Goal: Task Accomplishment & Management: Use online tool/utility

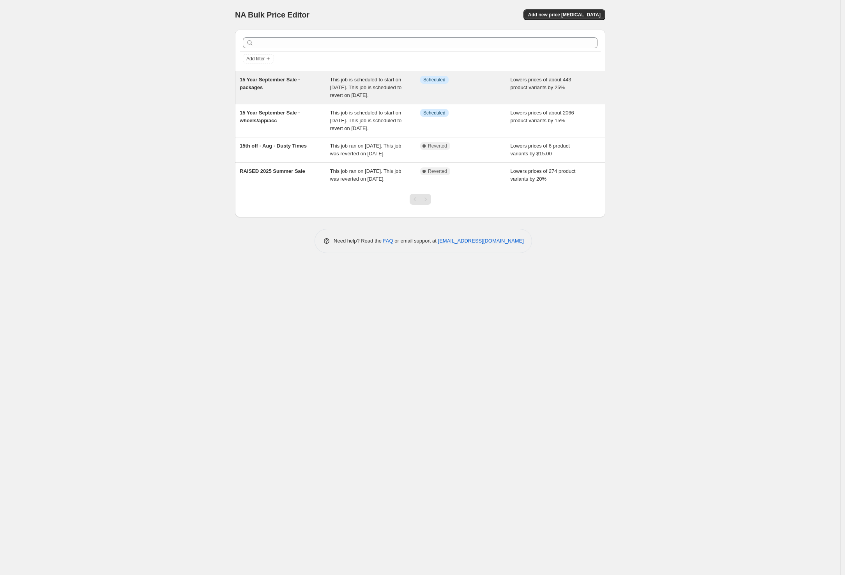
click at [290, 88] on div "15 Year September Sale - packages" at bounding box center [285, 87] width 90 height 23
select select "percentage"
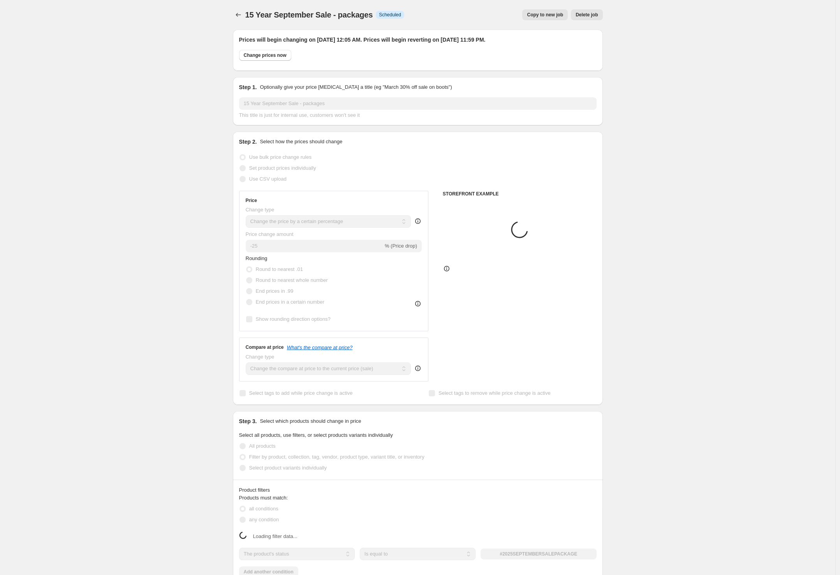
select select "tag"
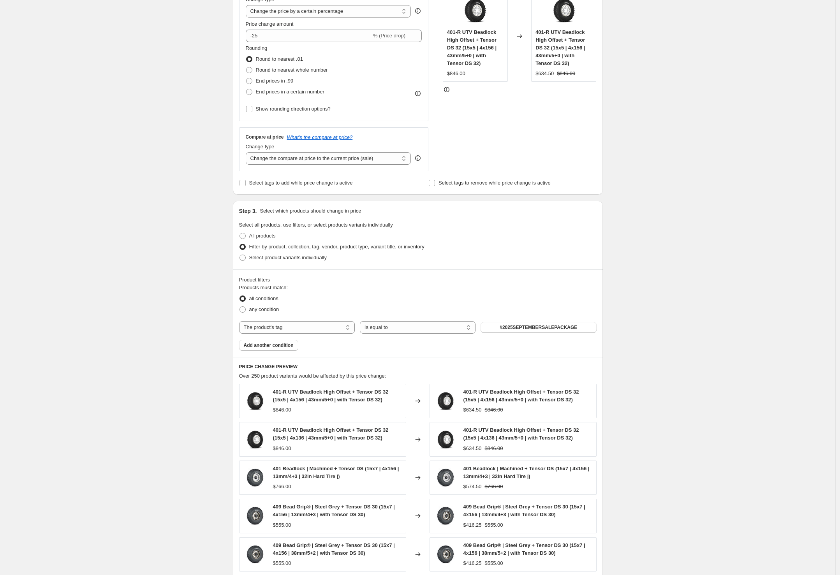
scroll to position [250, 0]
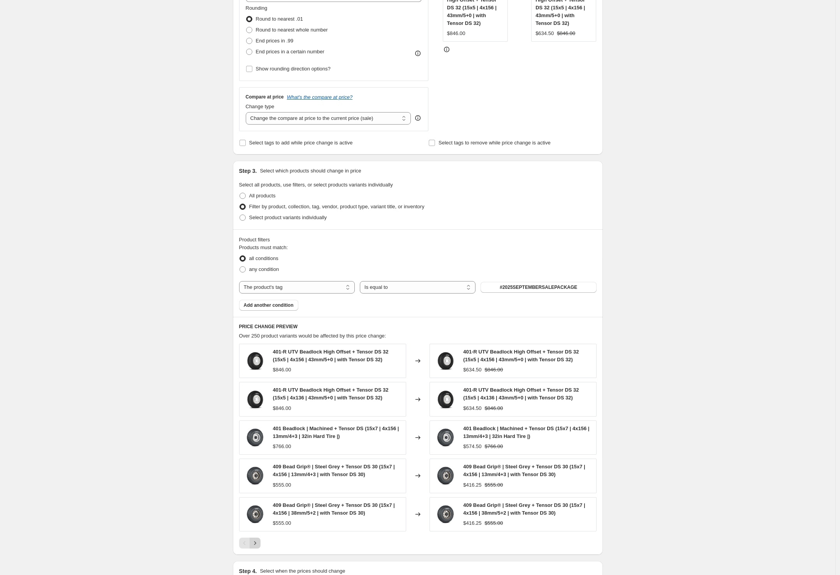
click at [258, 546] on icon "Next" at bounding box center [255, 544] width 8 height 8
click at [258, 545] on icon "Next" at bounding box center [255, 544] width 8 height 8
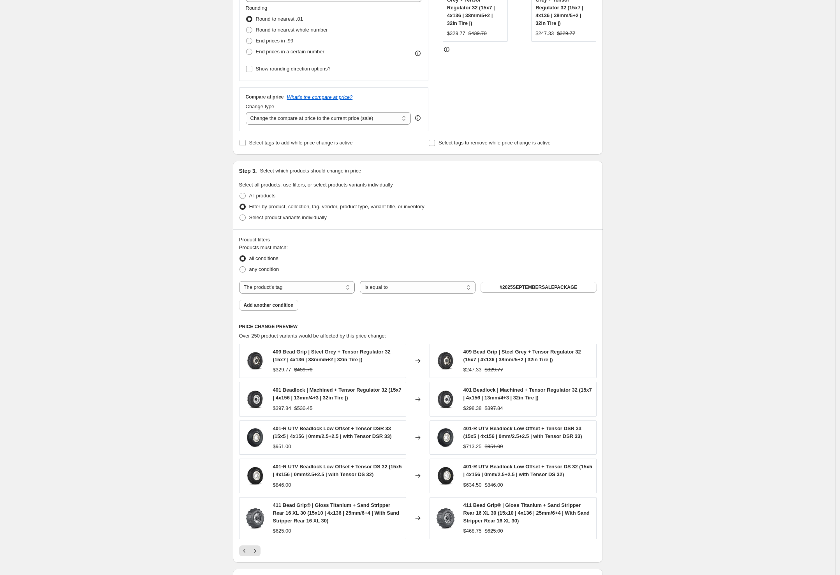
click at [258, 546] on button "Next" at bounding box center [255, 551] width 11 height 11
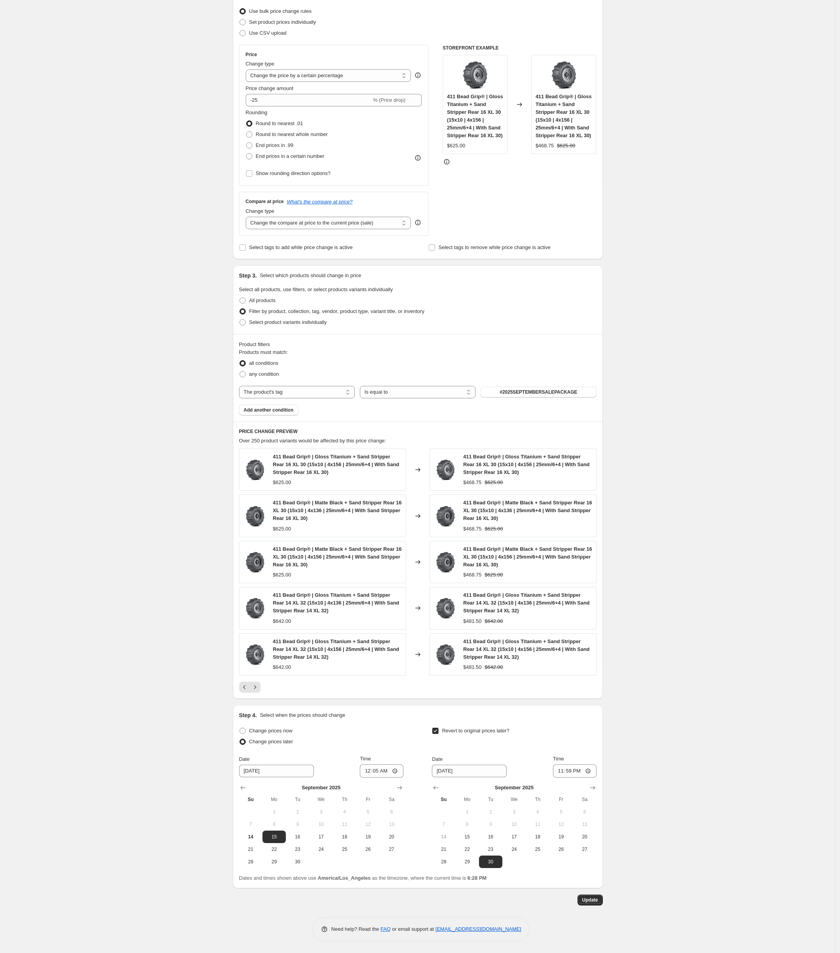
scroll to position [0, 0]
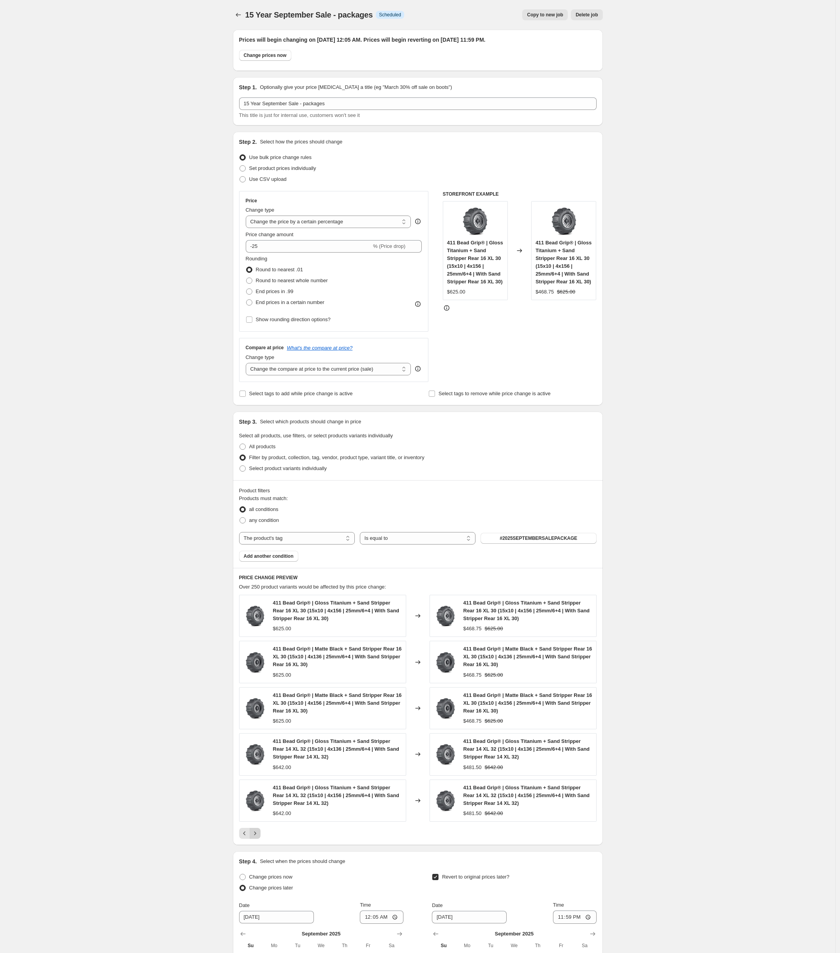
click at [257, 575] on icon "Next" at bounding box center [255, 833] width 8 height 8
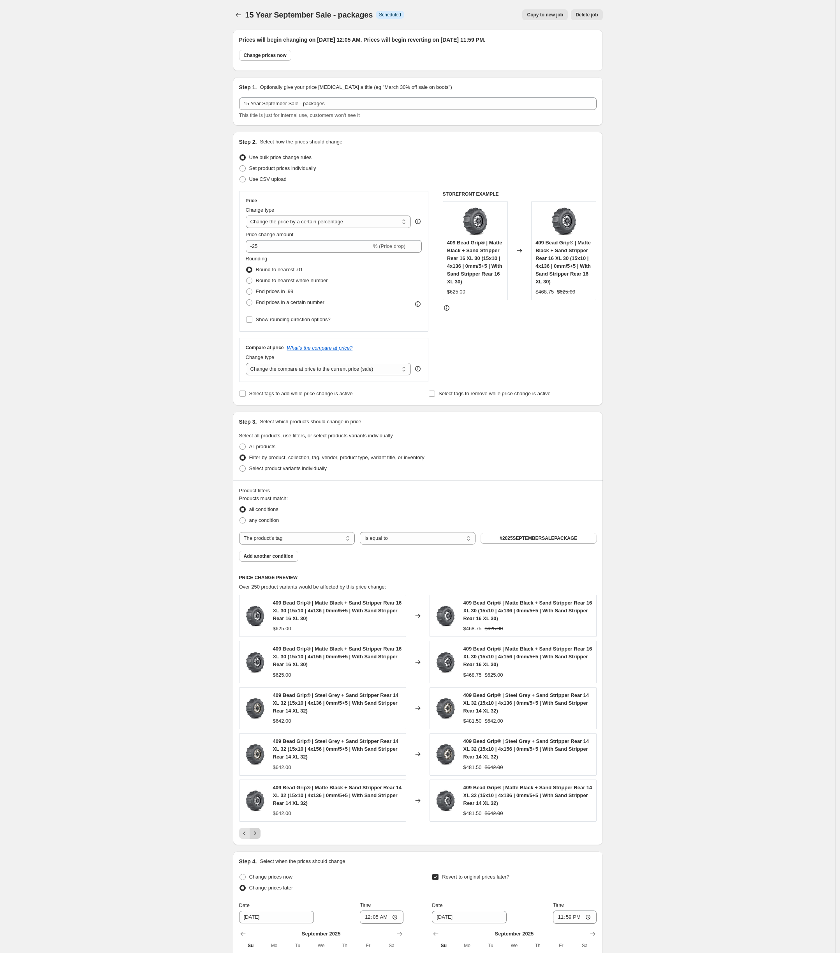
click at [257, 575] on icon "Next" at bounding box center [255, 833] width 8 height 8
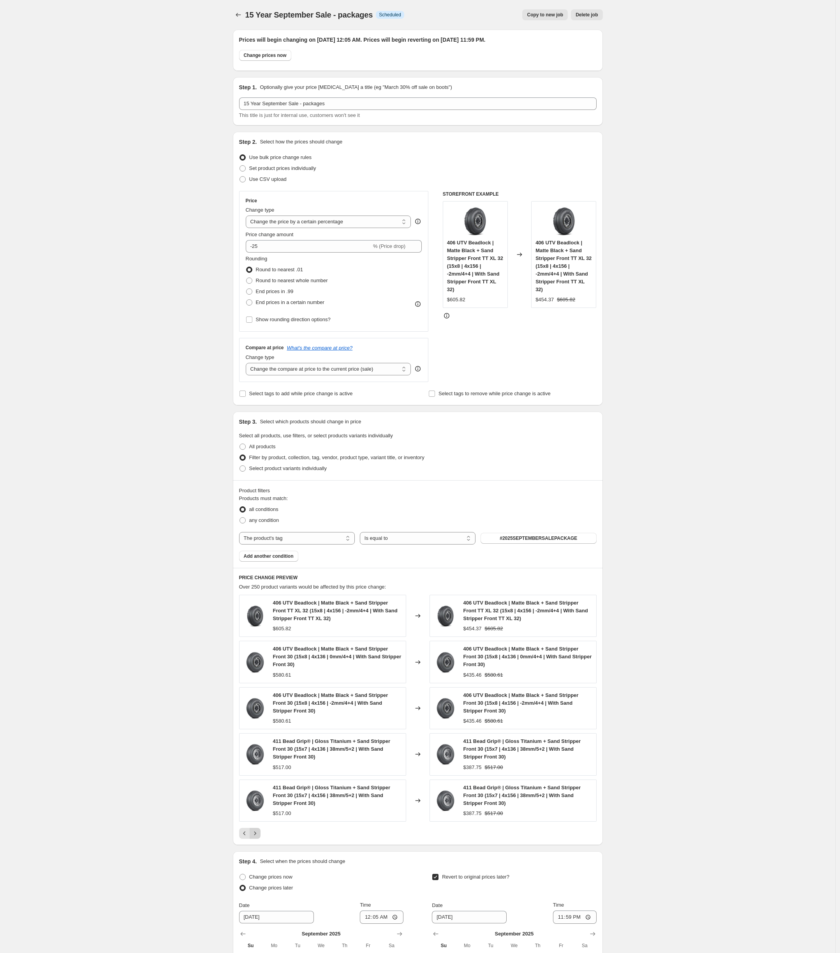
click at [257, 575] on icon "Next" at bounding box center [255, 833] width 8 height 8
click at [258, 575] on icon "Next" at bounding box center [255, 833] width 8 height 8
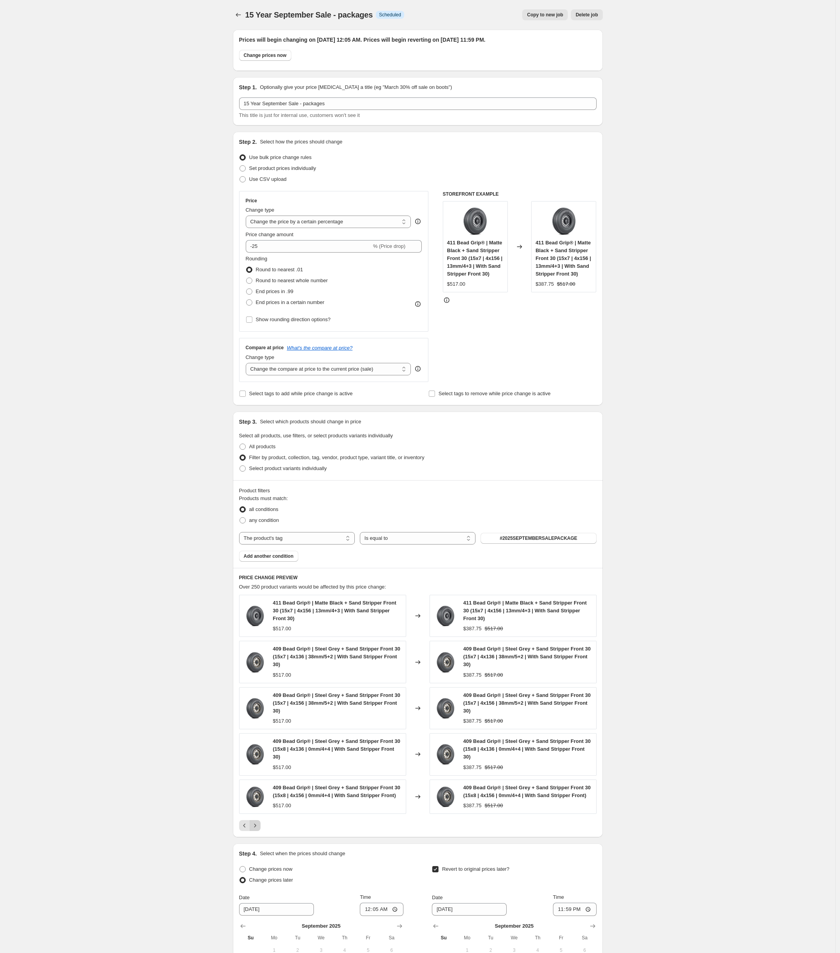
click at [258, 575] on icon "Next" at bounding box center [255, 825] width 8 height 8
click at [258, 575] on icon "Next" at bounding box center [255, 833] width 8 height 8
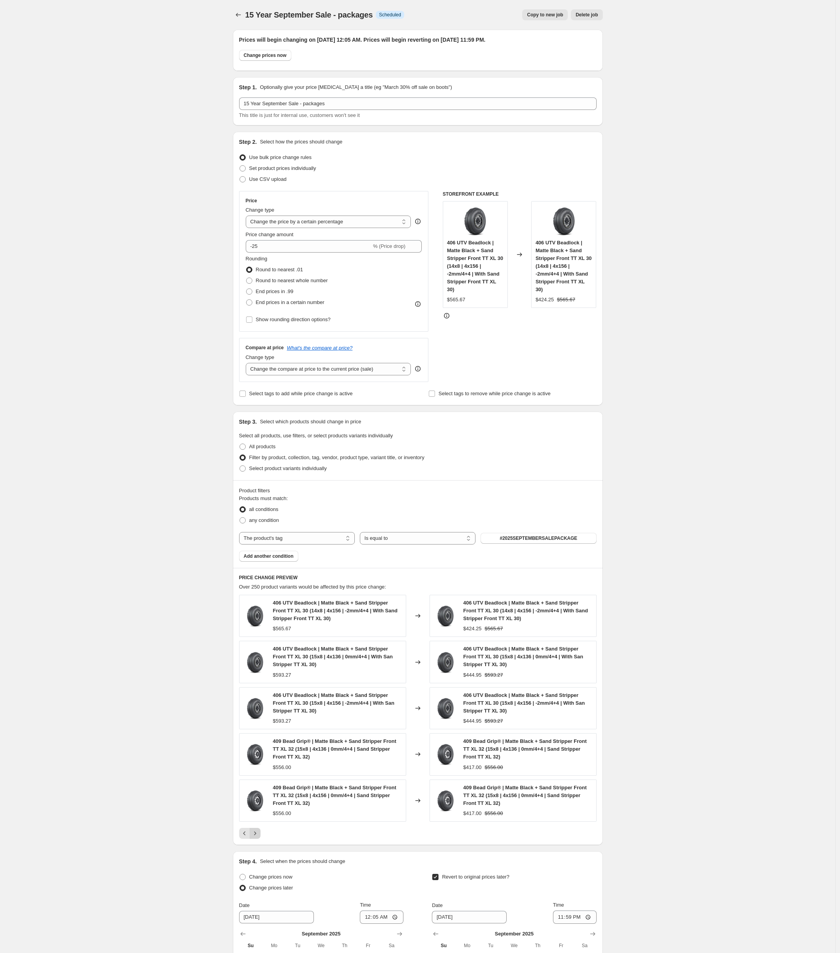
click at [258, 575] on icon "Next" at bounding box center [255, 833] width 8 height 8
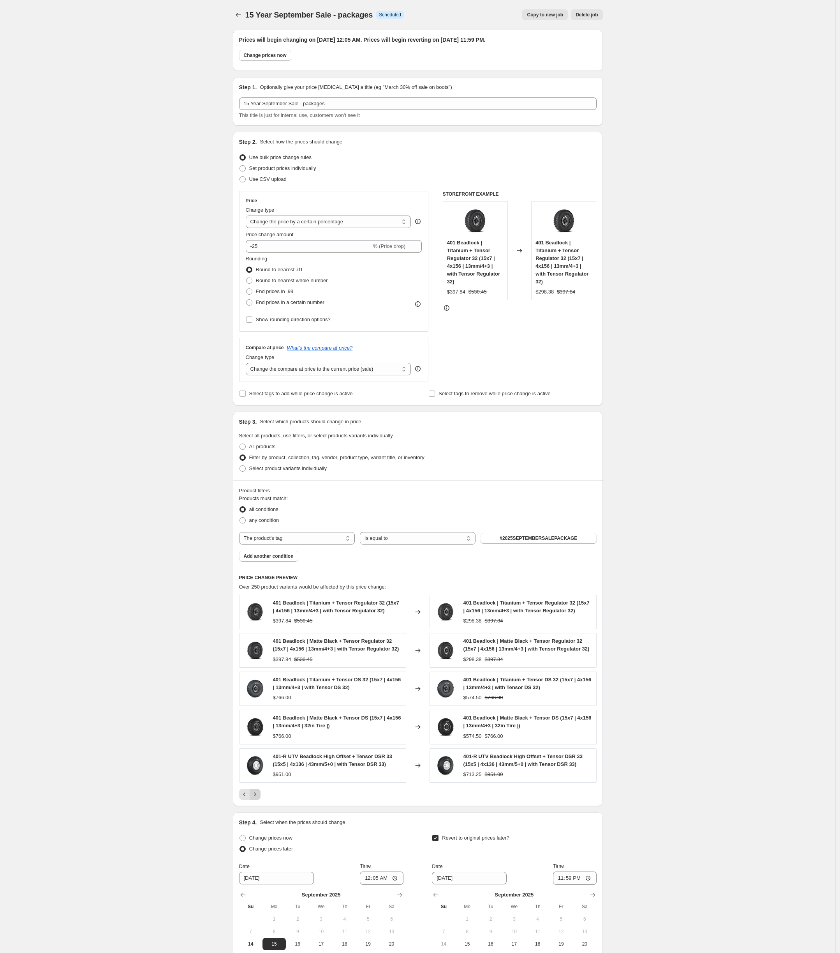
click at [259, 575] on icon "Next" at bounding box center [255, 794] width 8 height 8
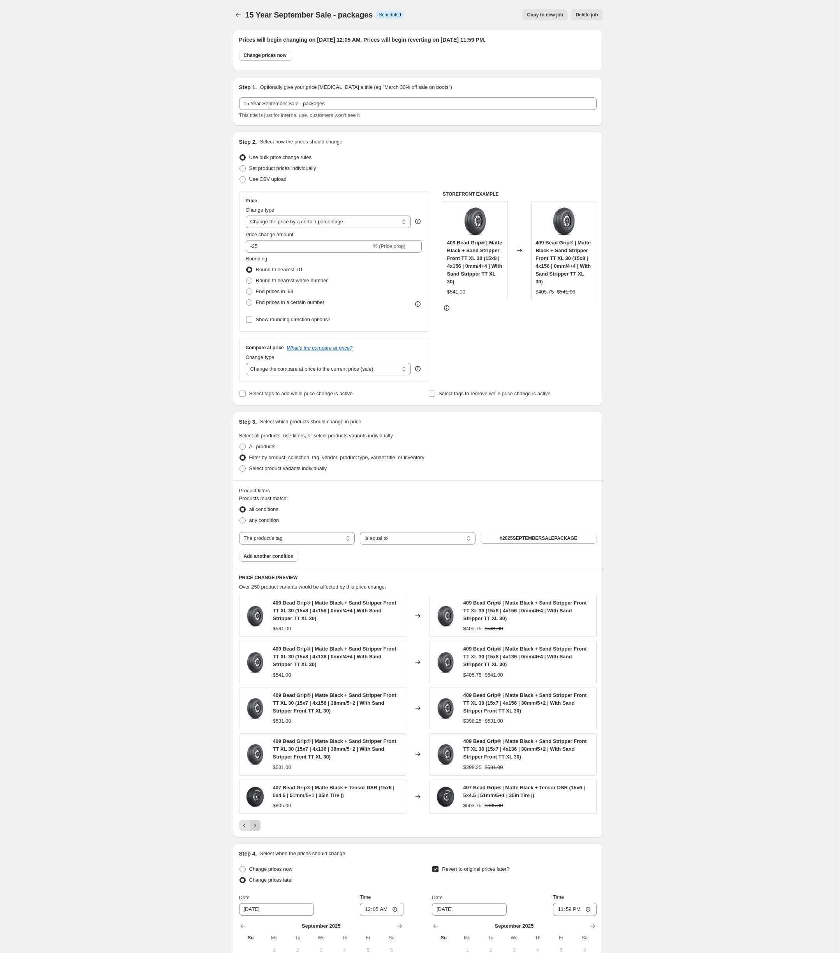
click at [259, 575] on icon "Next" at bounding box center [255, 825] width 8 height 8
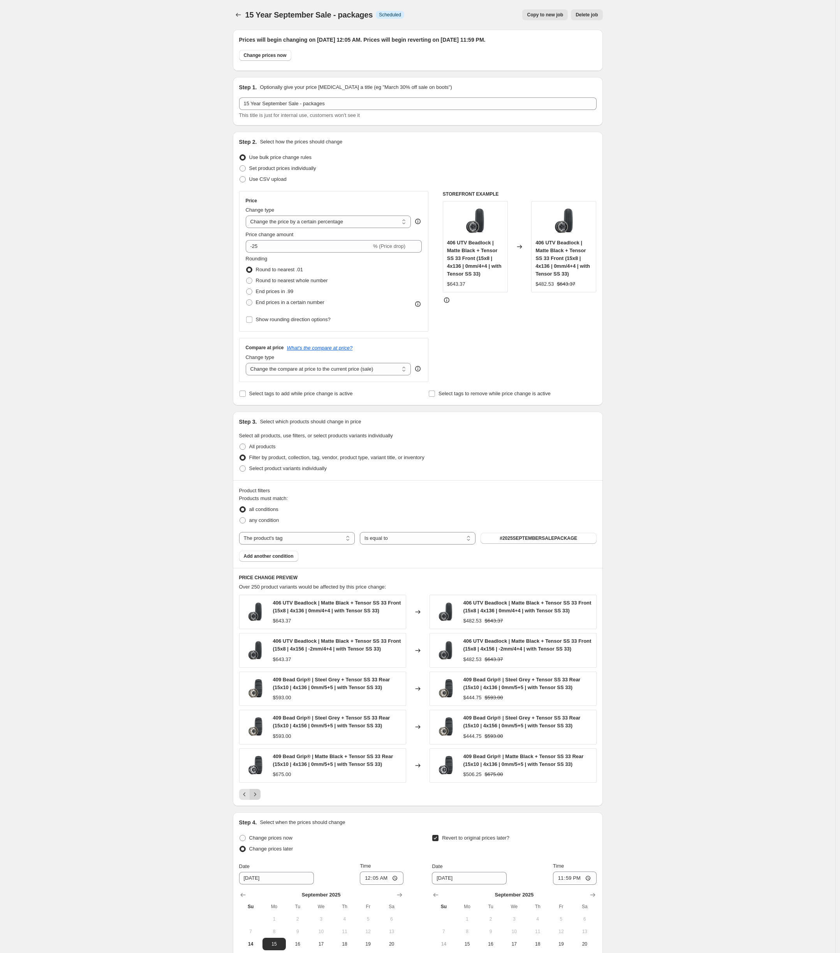
click at [256, 575] on icon "Next" at bounding box center [255, 794] width 2 height 4
click at [259, 575] on button "Next" at bounding box center [255, 794] width 11 height 11
click at [258, 575] on icon "Next" at bounding box center [255, 794] width 8 height 8
click at [258, 575] on button "Next" at bounding box center [255, 794] width 11 height 11
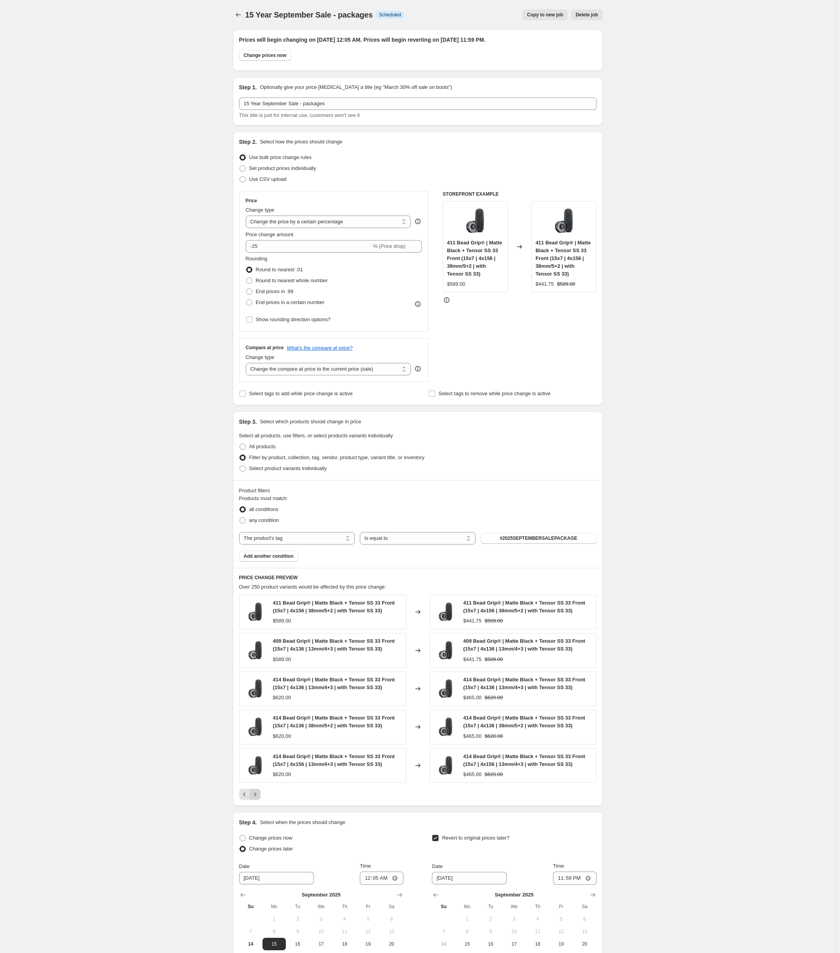
click at [259, 575] on icon "Next" at bounding box center [255, 794] width 8 height 8
click at [256, 575] on icon "Next" at bounding box center [255, 794] width 8 height 8
click at [259, 575] on icon "Next" at bounding box center [255, 794] width 8 height 8
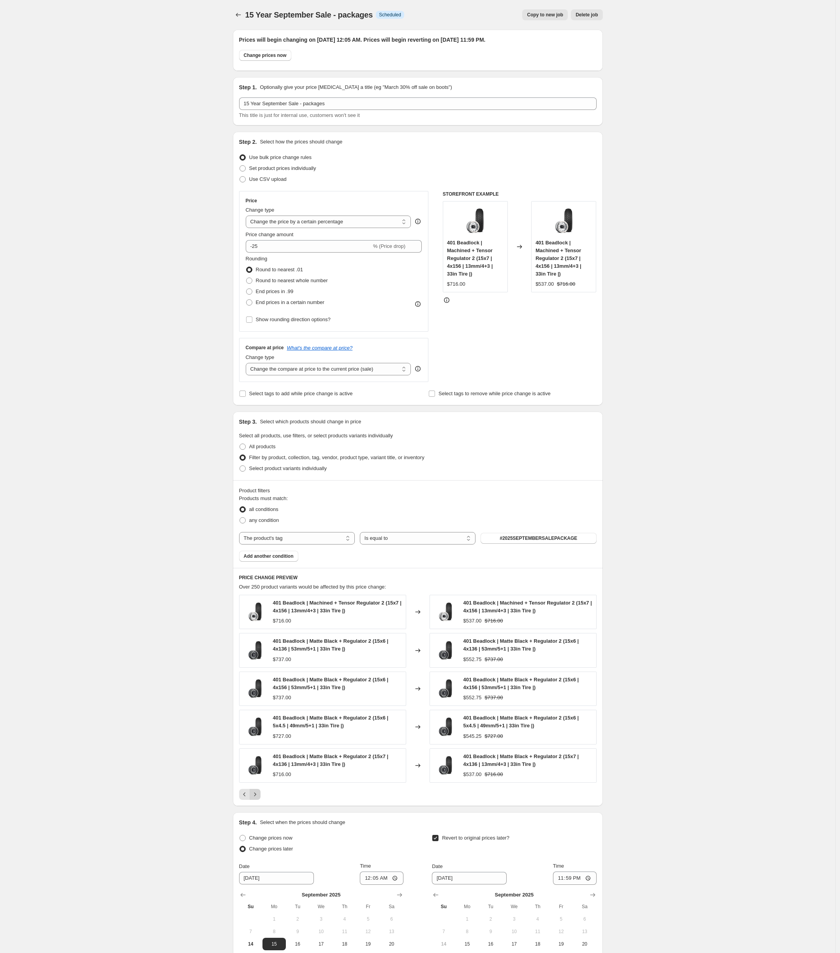
click at [259, 575] on icon "Next" at bounding box center [255, 794] width 8 height 8
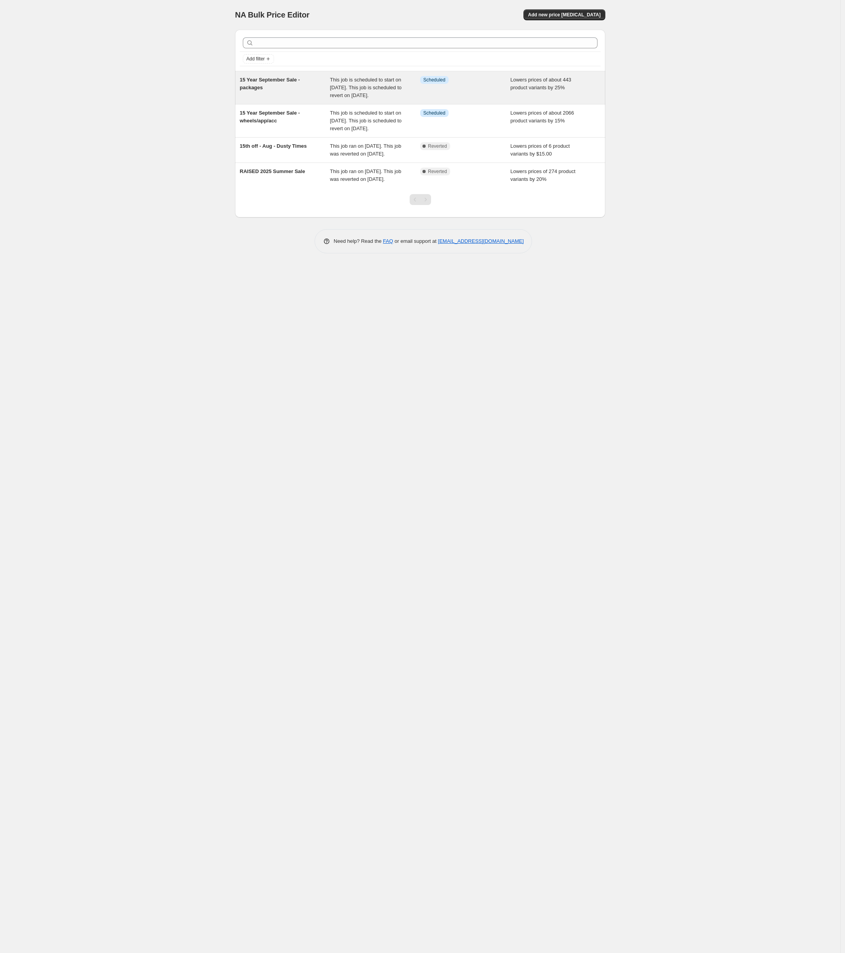
click at [328, 96] on div "15 Year September Sale - packages" at bounding box center [285, 87] width 90 height 23
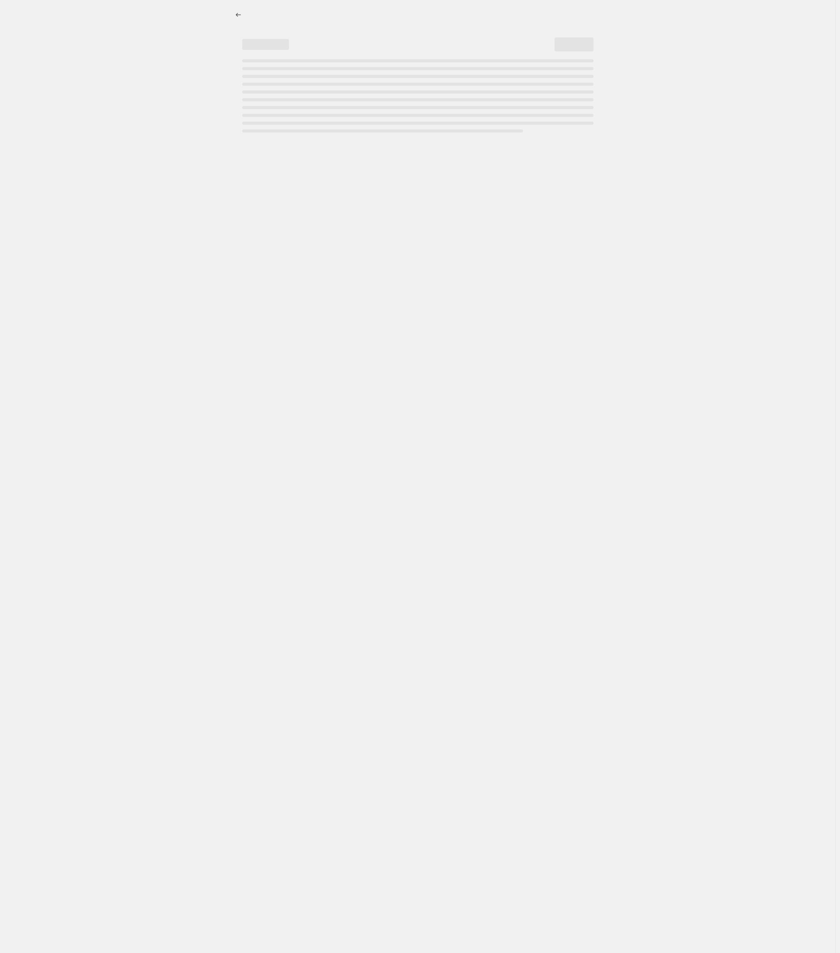
select select "percentage"
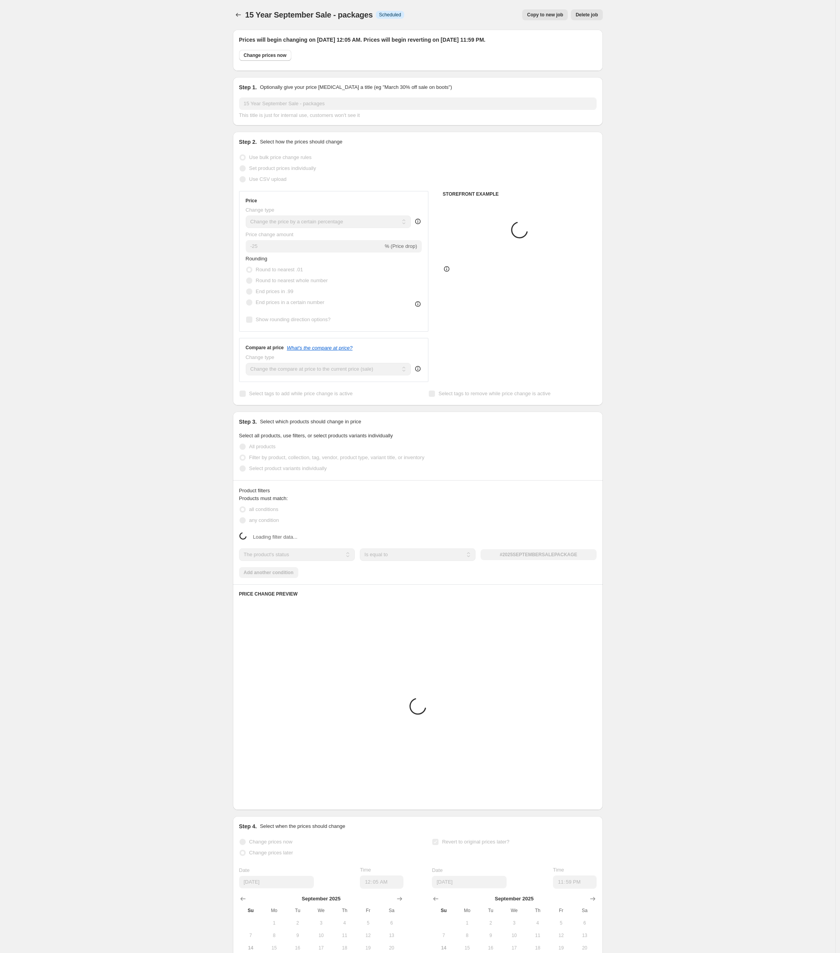
select select "tag"
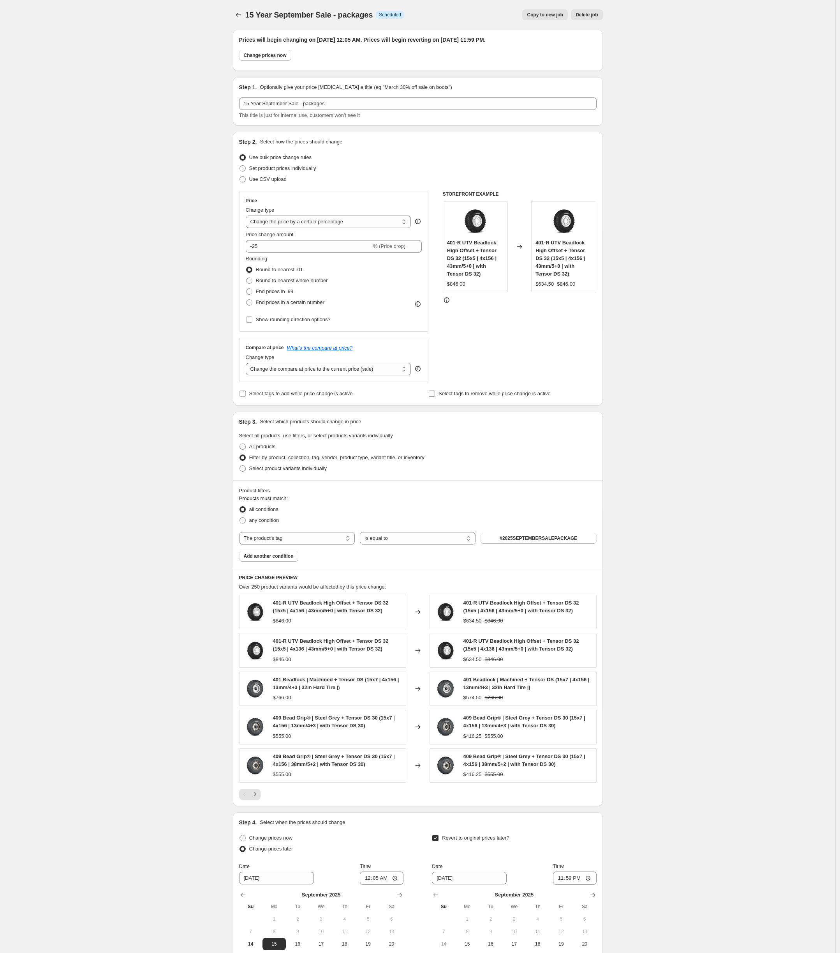
click at [455, 394] on span "Select tags to remove while price change is active" at bounding box center [495, 393] width 112 height 6
click at [435, 394] on input "Select tags to remove while price change is active" at bounding box center [432, 393] width 6 height 6
checkbox input "true"
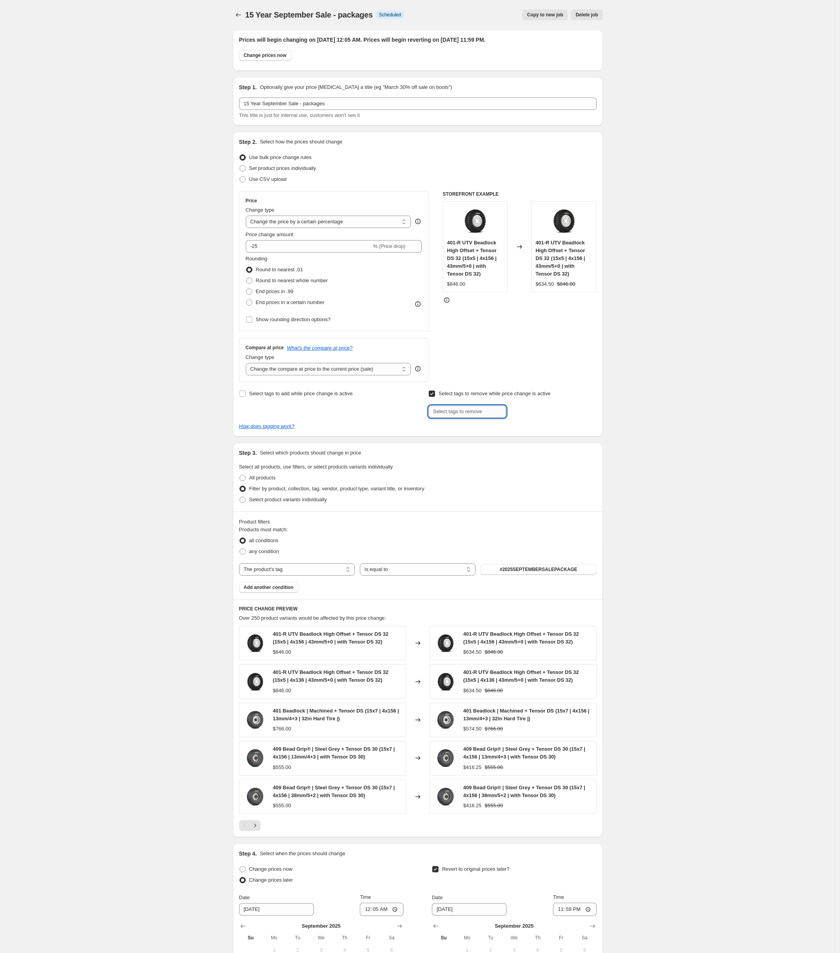
click at [463, 414] on input "text" at bounding box center [468, 411] width 78 height 12
click at [470, 411] on input "inf discounts" at bounding box center [468, 411] width 78 height 12
type input "INF Discounts"
click at [525, 412] on span "Add INF Discount..." at bounding box center [534, 410] width 43 height 6
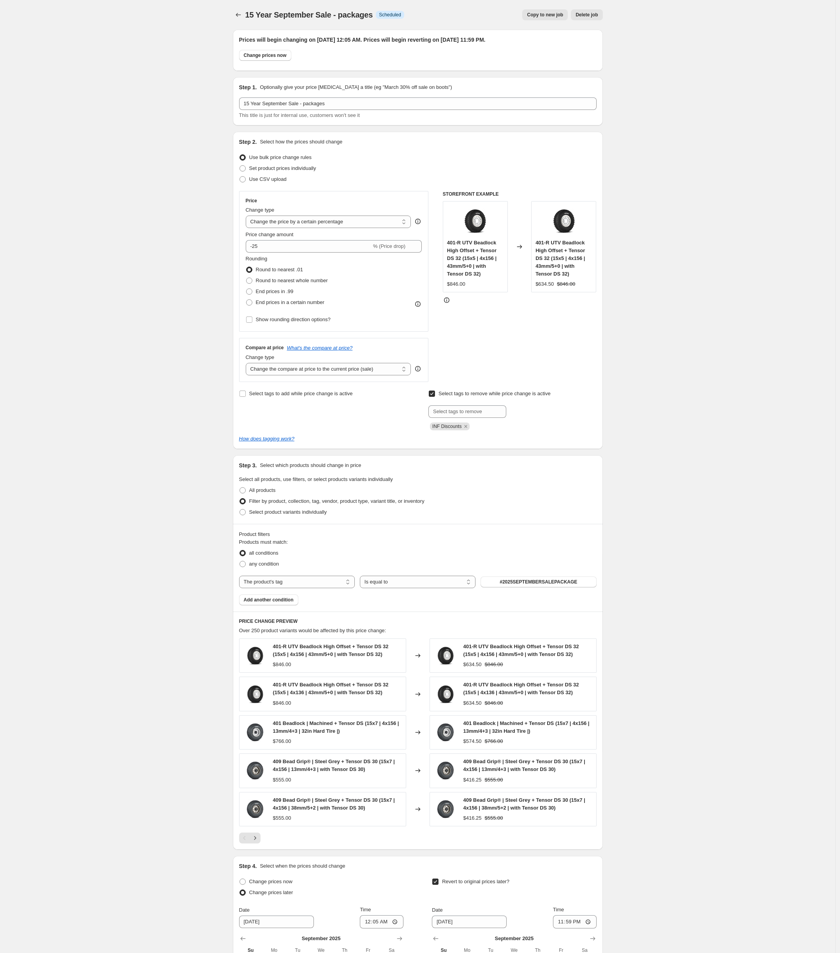
scroll to position [151, 0]
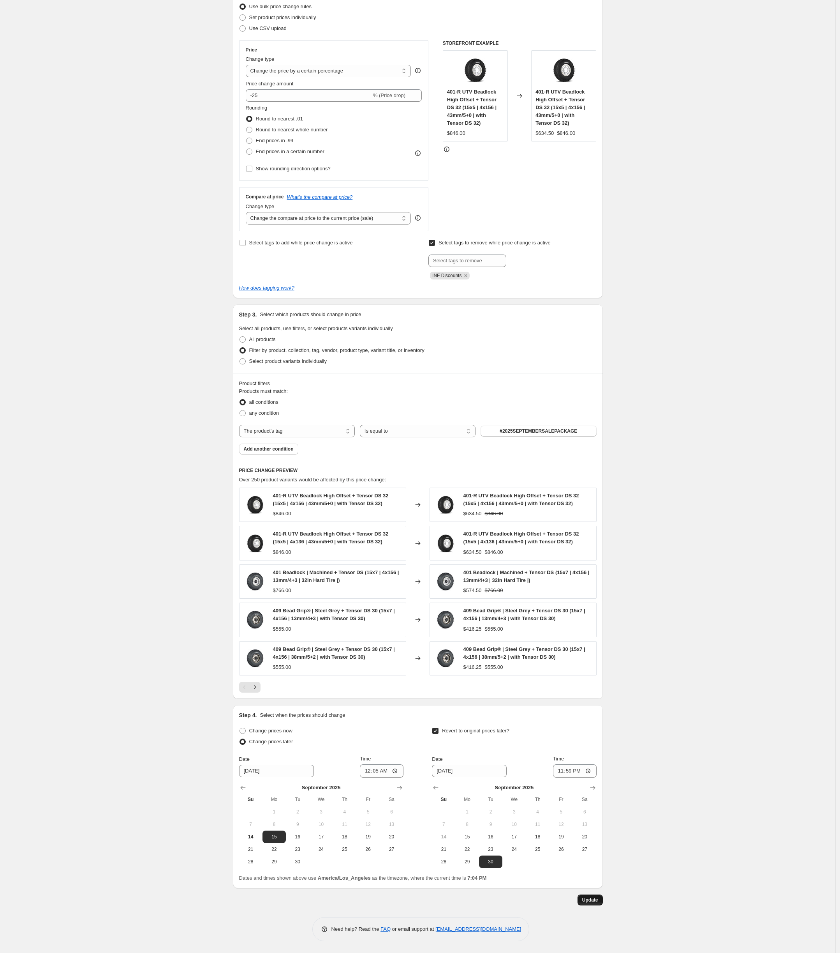
click at [598, 898] on span "Update" at bounding box center [590, 899] width 16 height 6
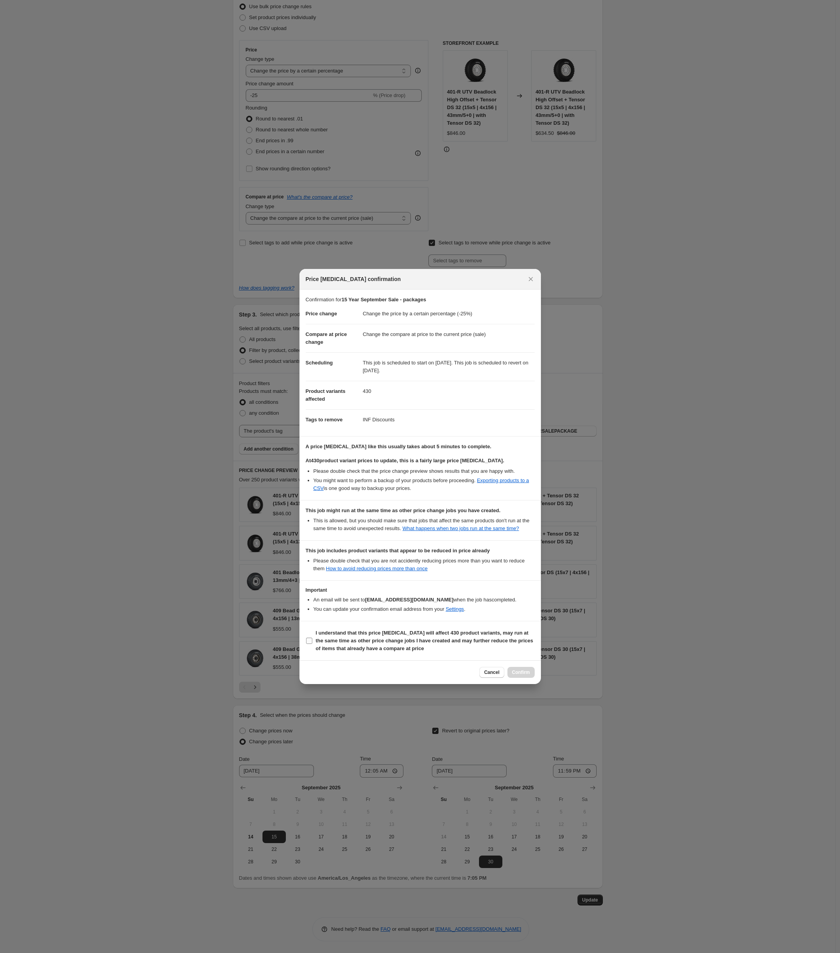
click at [351, 651] on span "I understand that this price change job will affect 430 product variants, may r…" at bounding box center [425, 640] width 219 height 23
click at [312, 644] on input "I understand that this price change job will affect 430 product variants, may r…" at bounding box center [309, 640] width 6 height 6
checkbox input "true"
click at [522, 675] on span "Confirm" at bounding box center [521, 672] width 18 height 6
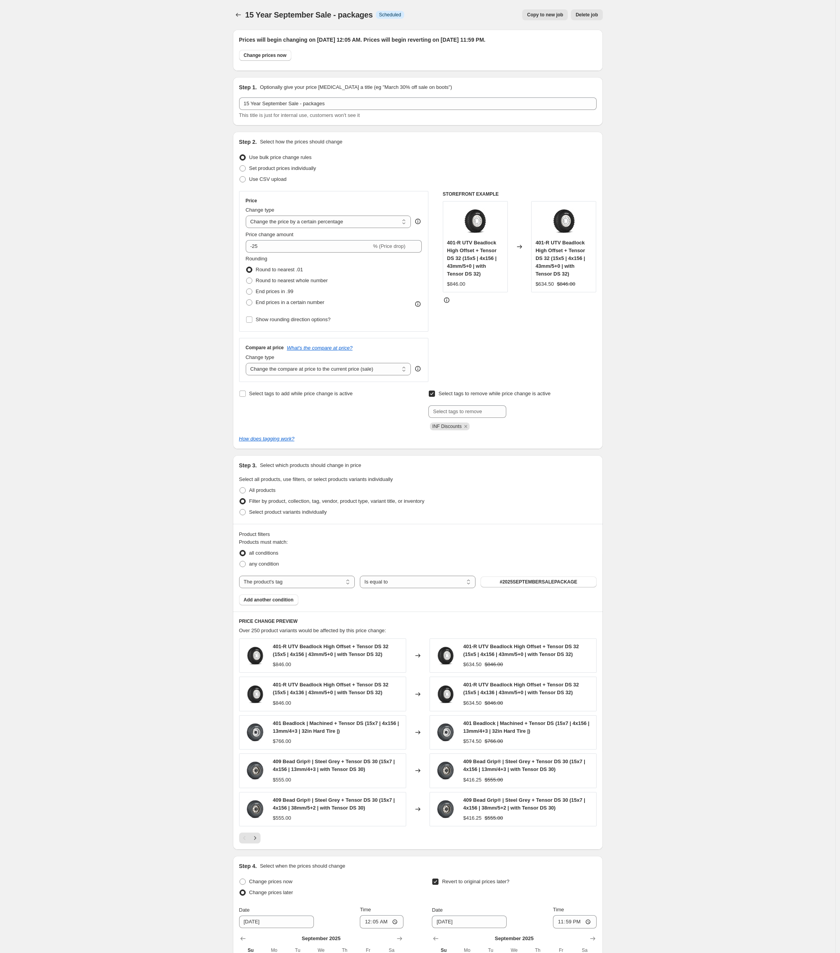
scroll to position [151, 0]
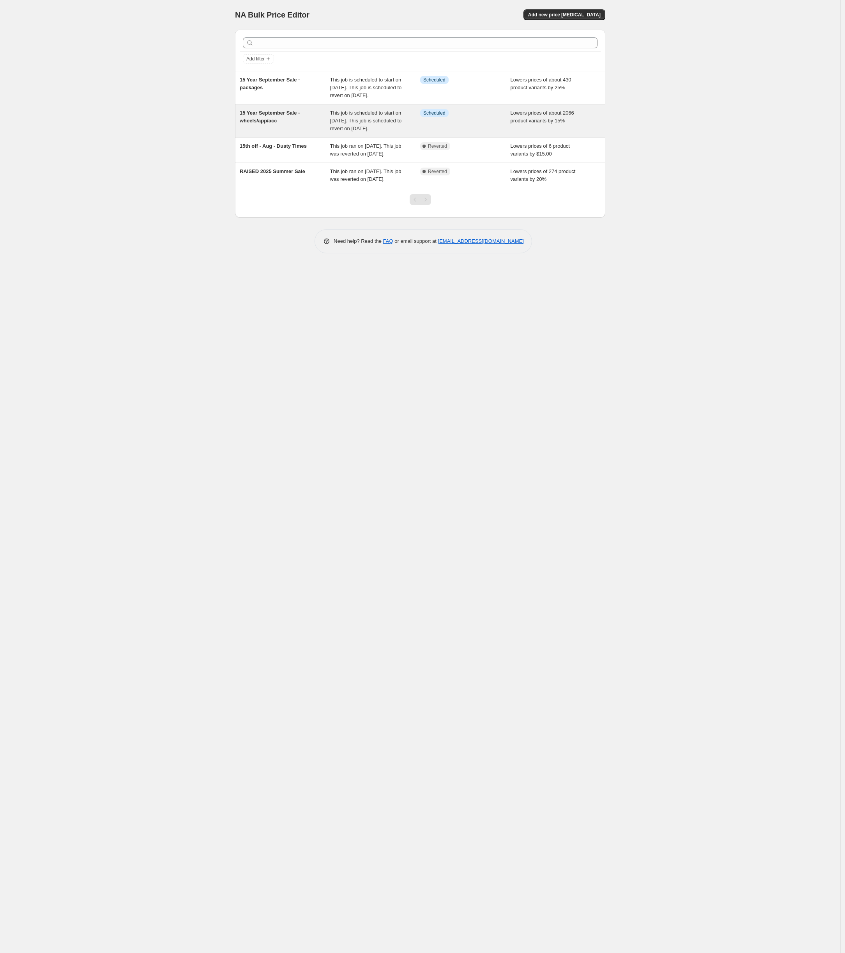
click at [369, 129] on span "This job is scheduled to start on September 15, 2025. This job is scheduled to …" at bounding box center [366, 120] width 72 height 21
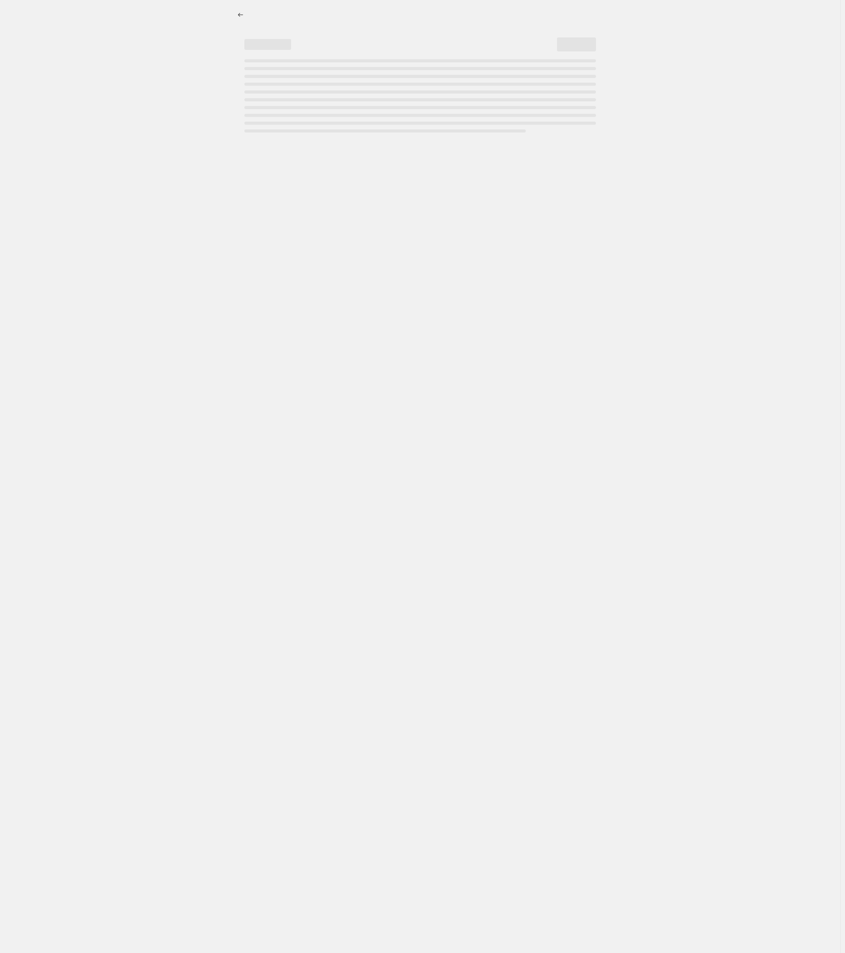
select select "percentage"
select select "tag"
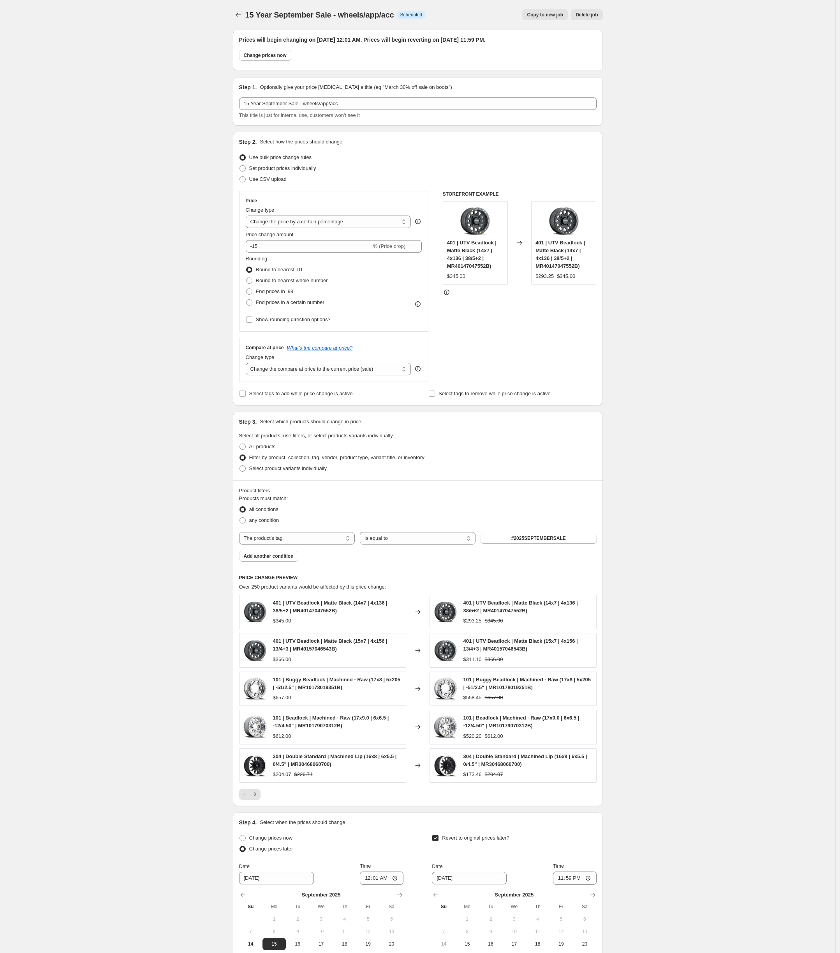
scroll to position [107, 0]
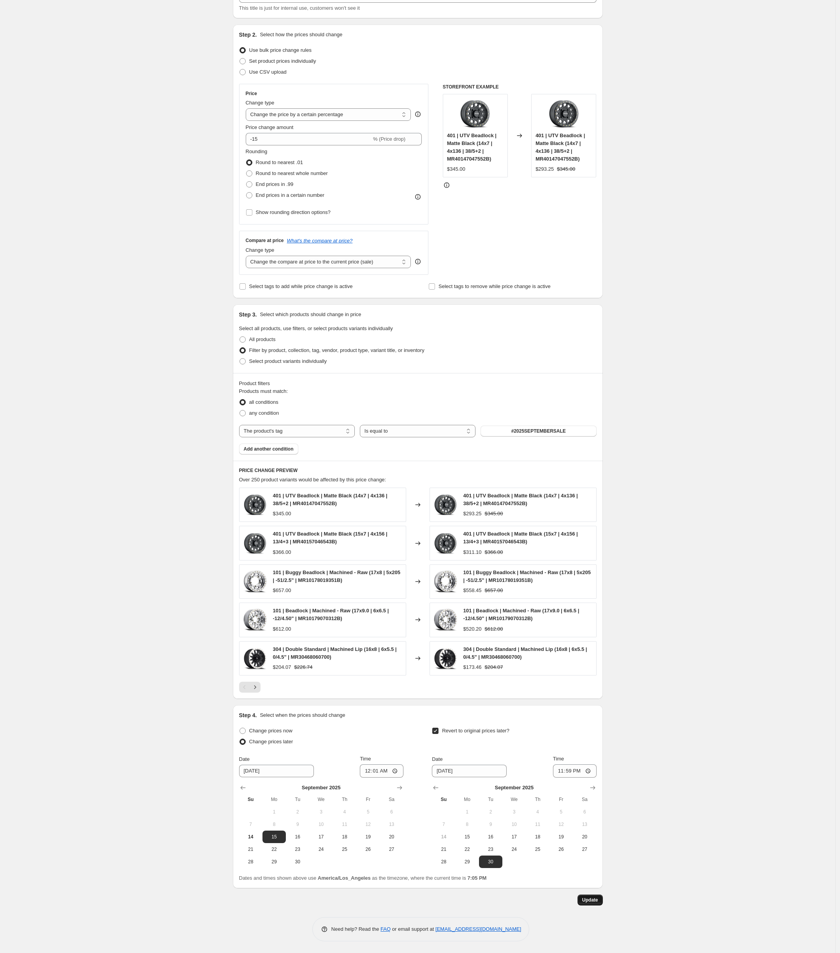
click at [595, 901] on span "Update" at bounding box center [590, 899] width 16 height 6
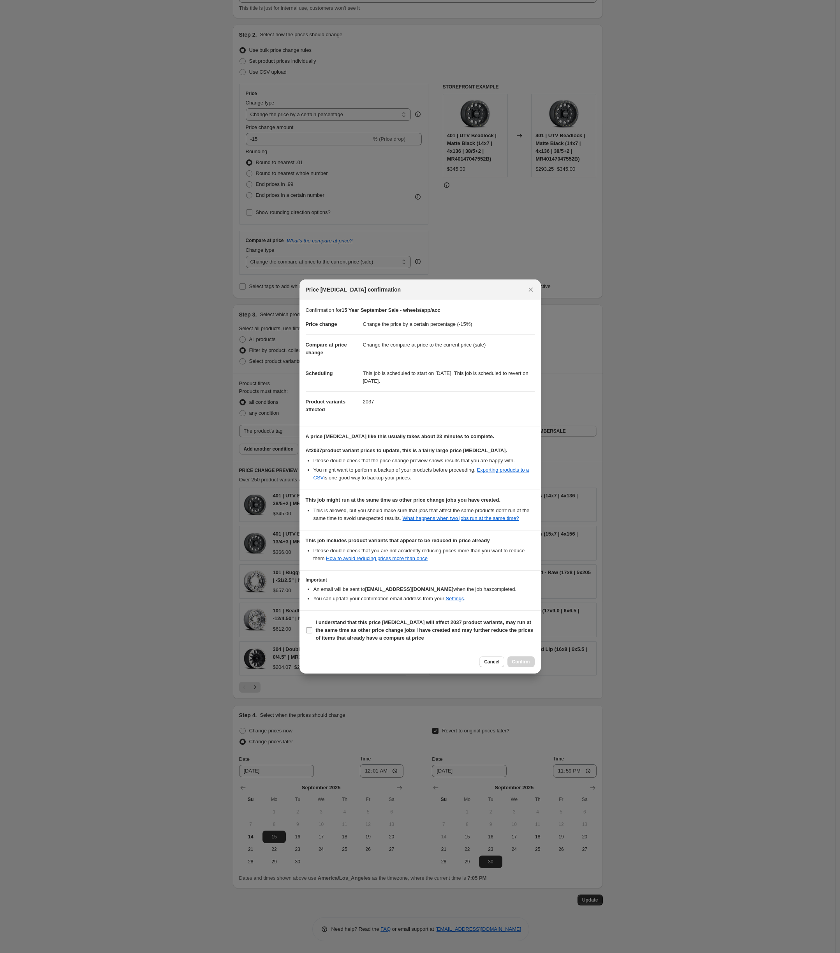
click at [343, 639] on b "I understand that this price change job will affect 2037 product variants, may …" at bounding box center [424, 629] width 217 height 21
click at [312, 633] on input "I understand that this price change job will affect 2037 product variants, may …" at bounding box center [309, 630] width 6 height 6
checkbox input "true"
click at [531, 667] on button "Confirm" at bounding box center [521, 661] width 27 height 11
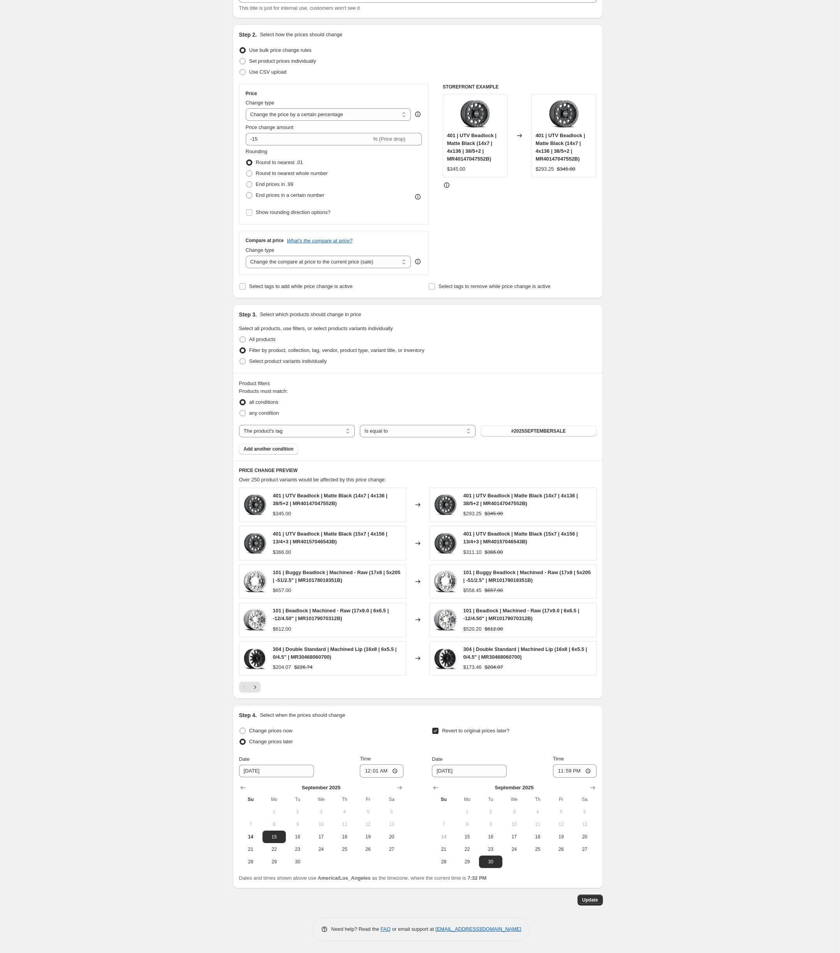
scroll to position [99, 0]
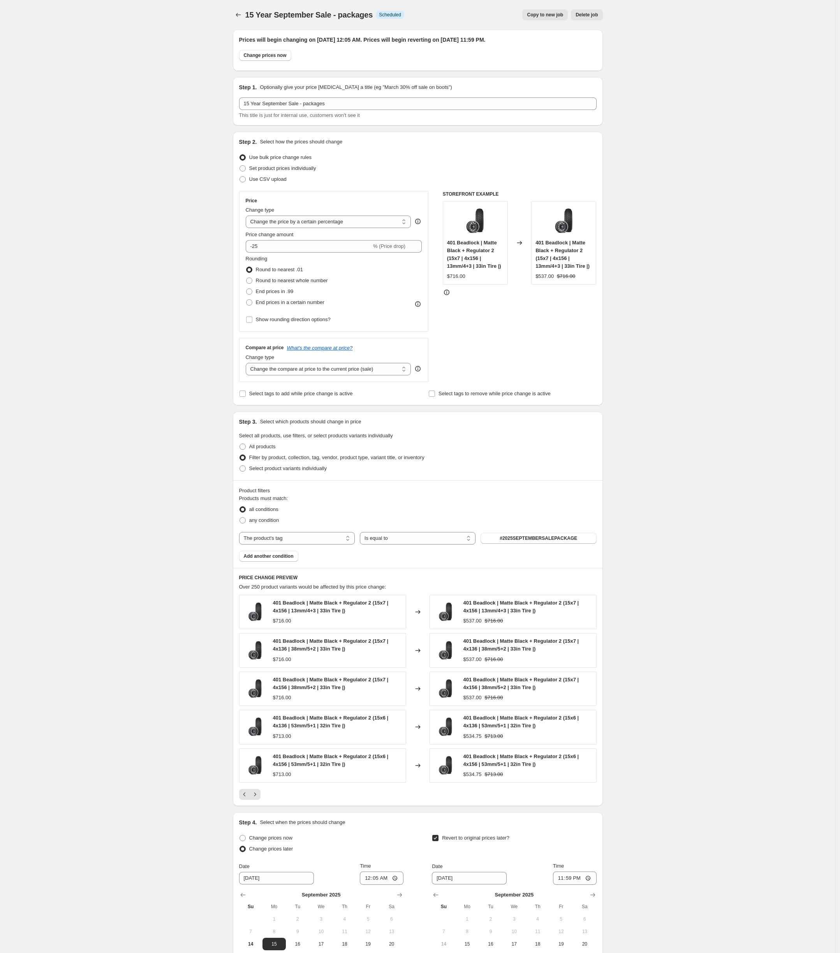
select select "percentage"
select select "tag"
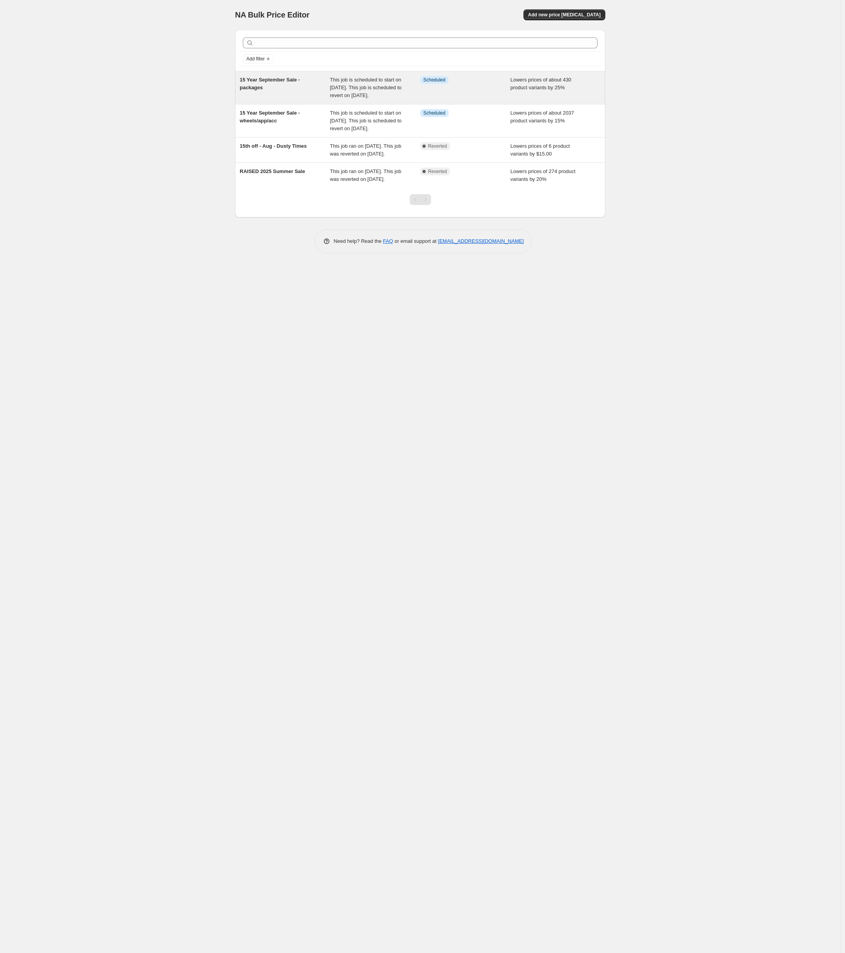
click at [357, 84] on div "This job is scheduled to start on [DATE]. This job is scheduled to revert on [D…" at bounding box center [375, 87] width 90 height 23
select select "percentage"
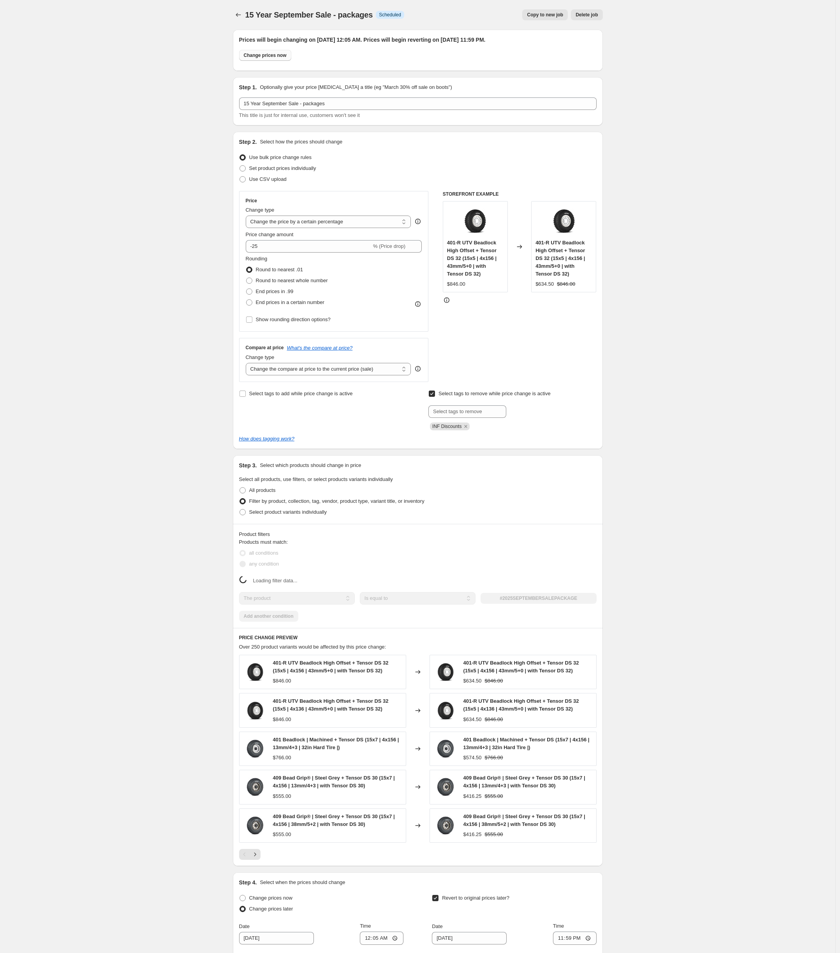
select select "tag"
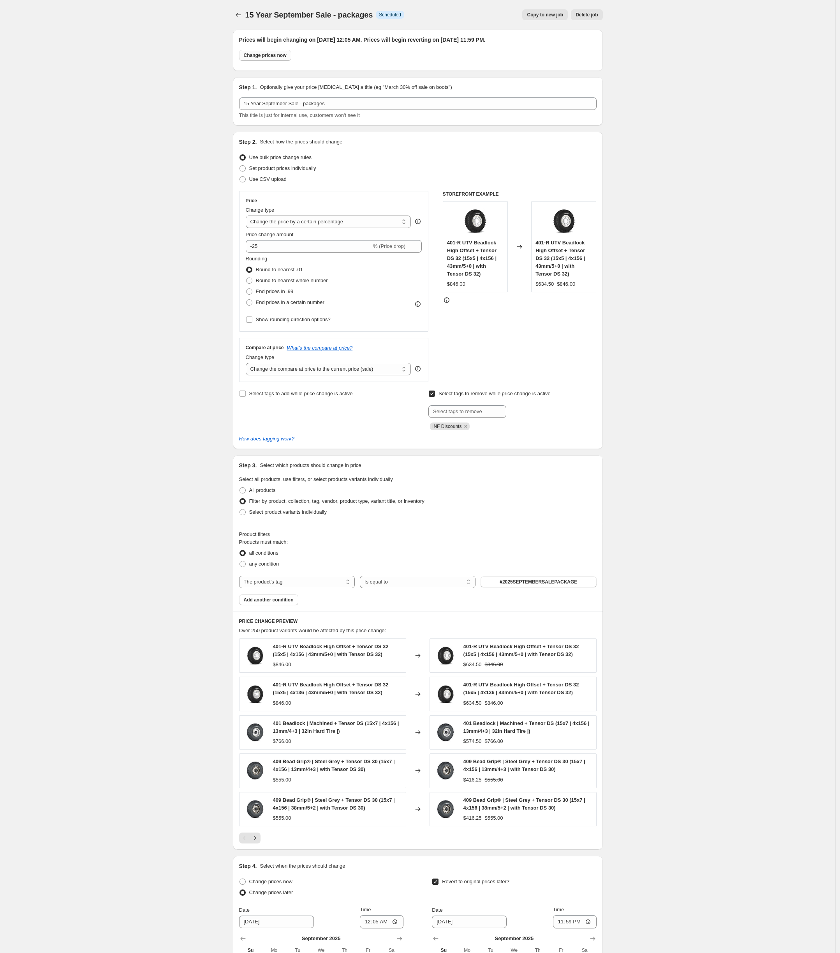
click at [281, 58] on span "Change prices now" at bounding box center [265, 55] width 43 height 6
radio input "true"
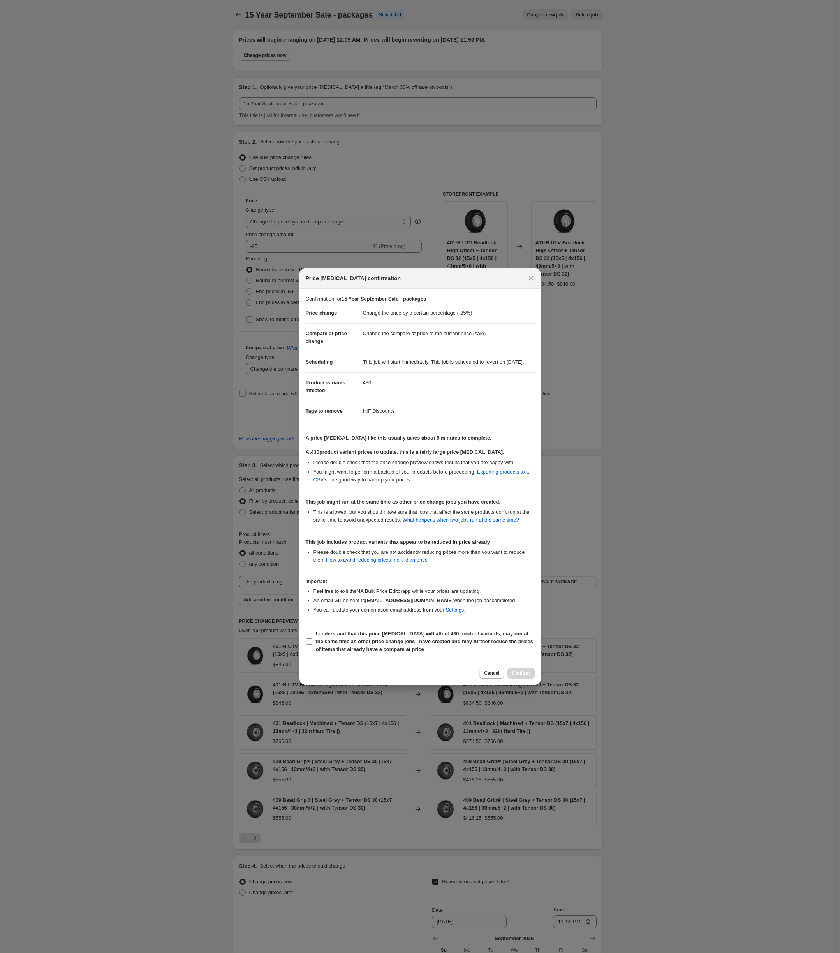
click at [353, 645] on b "I understand that this price change job will affect 430 product variants, may r…" at bounding box center [424, 640] width 217 height 21
click at [312, 644] on input "I understand that this price change job will affect 430 product variants, may r…" at bounding box center [309, 641] width 6 height 6
checkbox input "true"
click at [519, 676] on span "Confirm" at bounding box center [521, 673] width 18 height 6
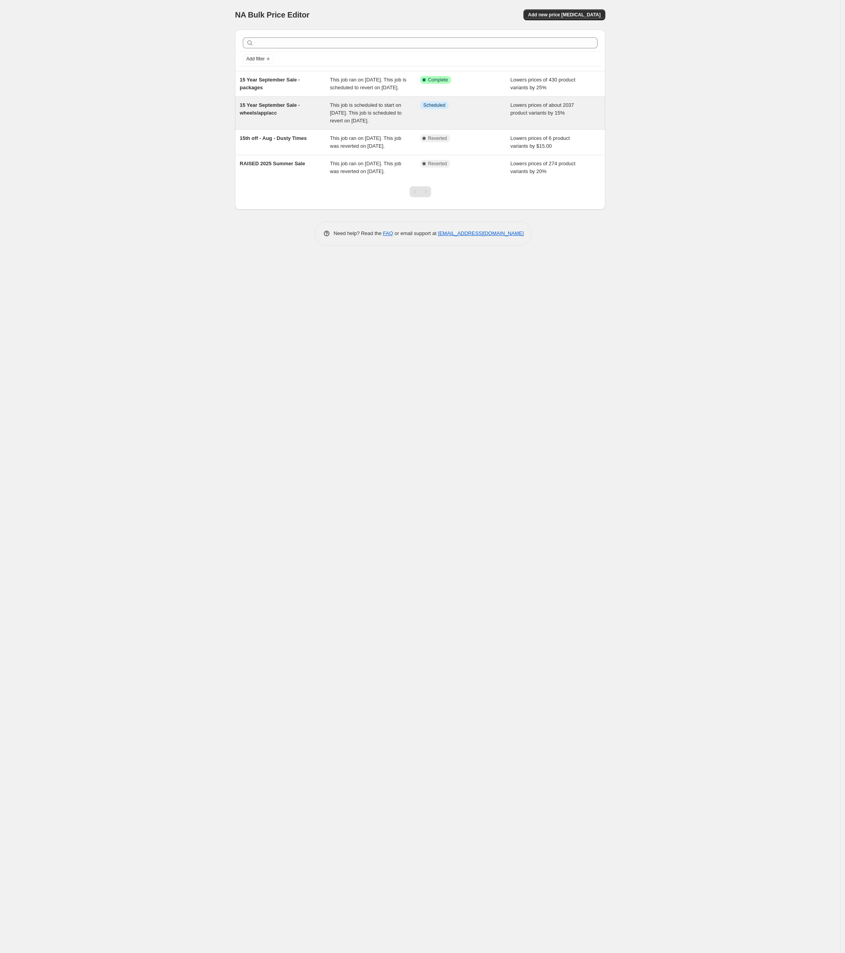
click at [449, 125] on div "Info Scheduled" at bounding box center [465, 112] width 90 height 23
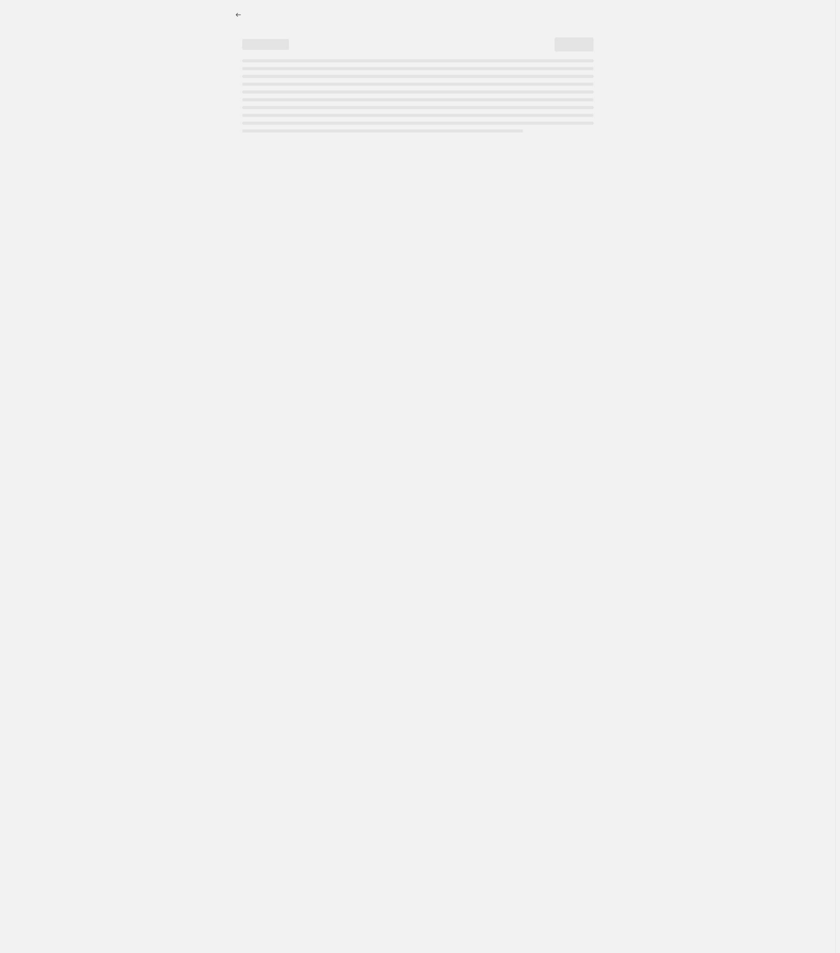
select select "percentage"
select select "tag"
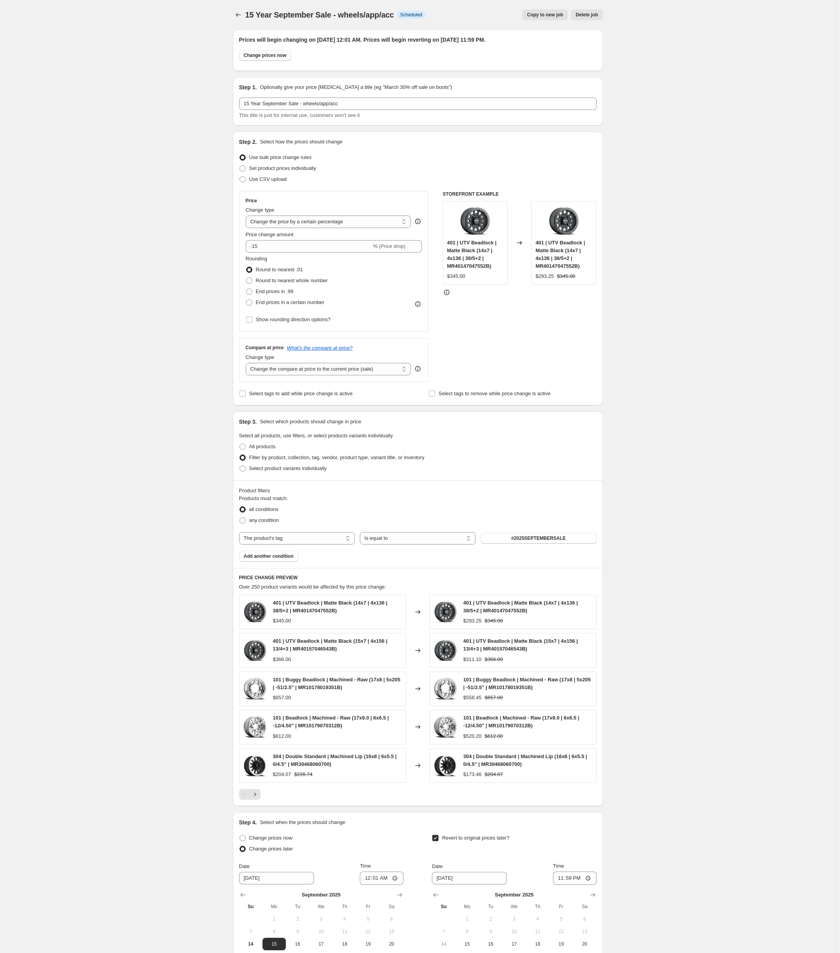
click at [265, 56] on span "Change prices now" at bounding box center [265, 55] width 43 height 6
radio input "true"
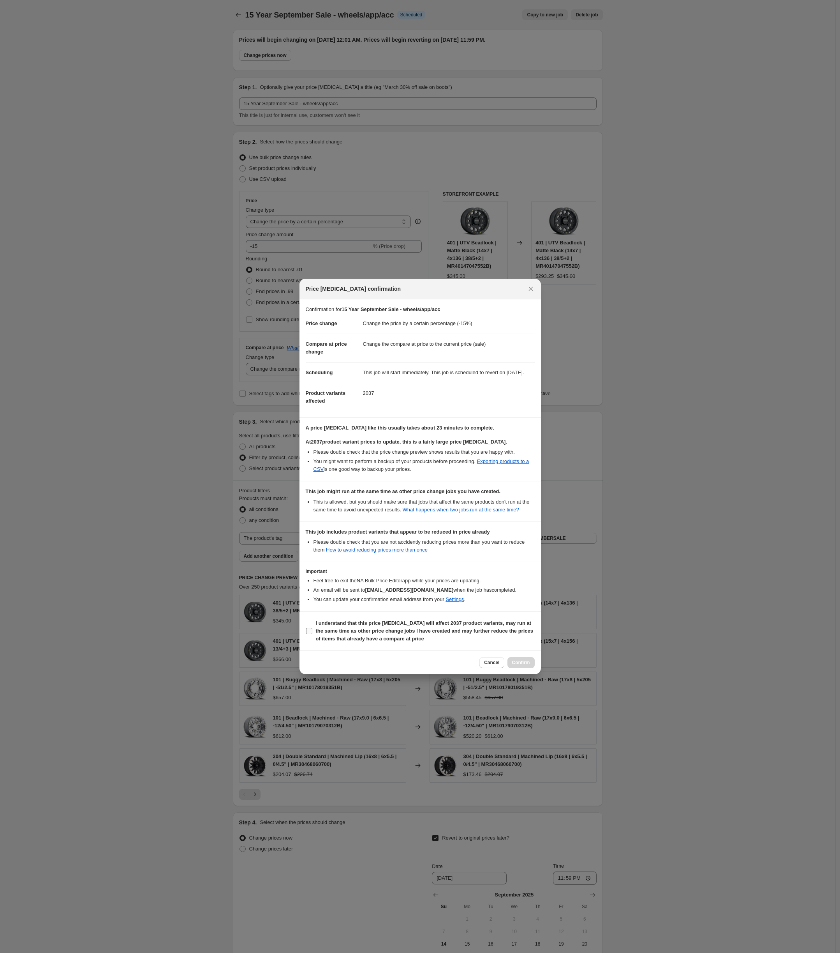
drag, startPoint x: 318, startPoint y: 644, endPoint x: 325, endPoint y: 646, distance: 7.7
click at [318, 641] on b "I understand that this price change job will affect 2037 product variants, may …" at bounding box center [424, 630] width 217 height 21
click at [312, 634] on input "I understand that this price change job will affect 2037 product variants, may …" at bounding box center [309, 631] width 6 height 6
checkbox input "true"
click at [519, 665] on span "Confirm" at bounding box center [521, 662] width 18 height 6
